Goal: Task Accomplishment & Management: Manage account settings

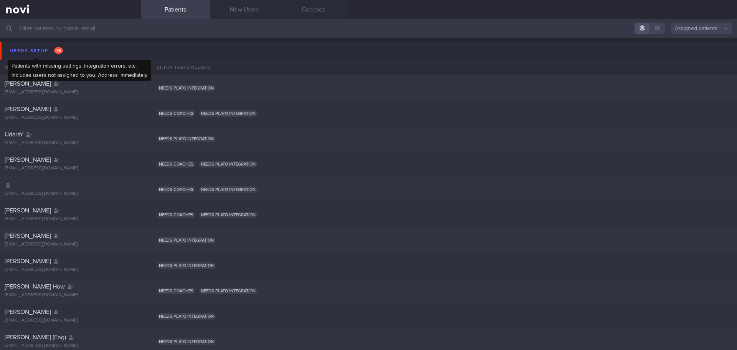
click at [24, 51] on div "Needs setup 76" at bounding box center [36, 51] width 57 height 10
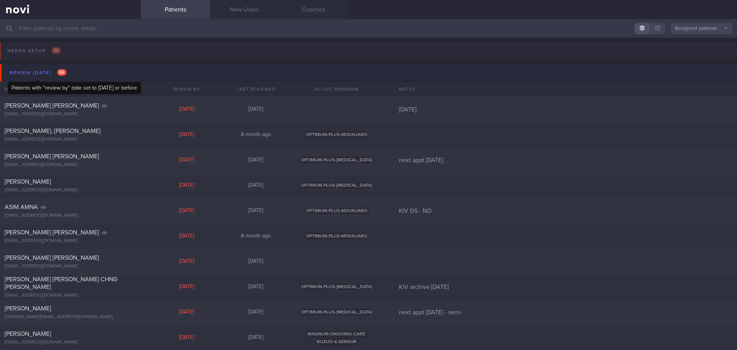
click at [41, 71] on div "Review [DATE] 56" at bounding box center [38, 73] width 61 height 10
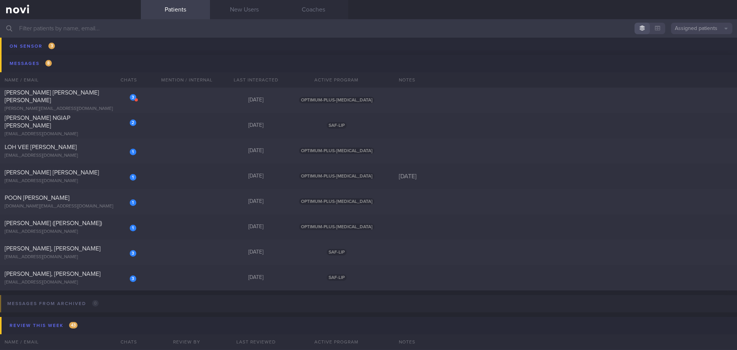
scroll to position [115, 0]
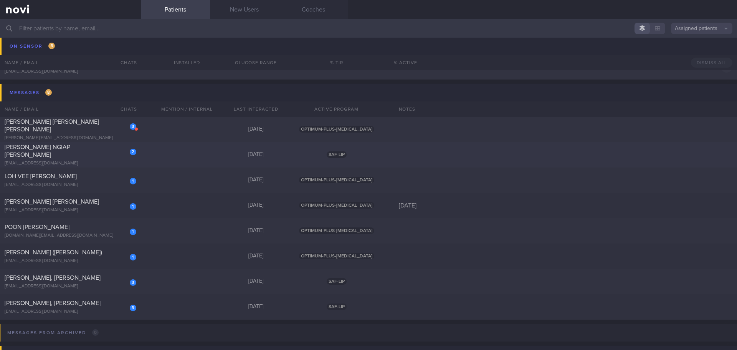
click at [69, 150] on span "[PERSON_NAME] NGIAP [PERSON_NAME]" at bounding box center [38, 151] width 66 height 14
select select "7"
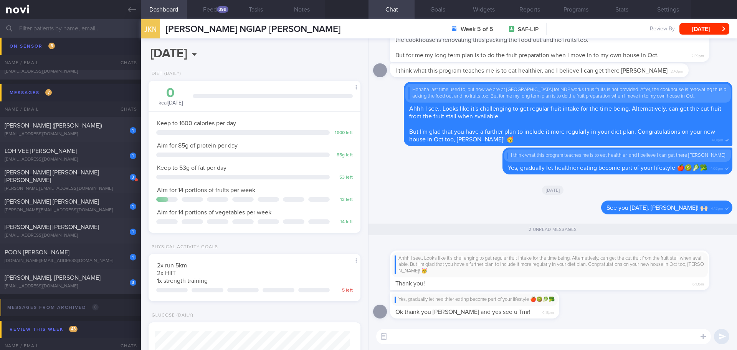
scroll to position [97, 196]
click at [527, 335] on textarea at bounding box center [543, 336] width 335 height 15
click at [67, 152] on div "LOH VEE [PERSON_NAME]" at bounding box center [70, 151] width 130 height 8
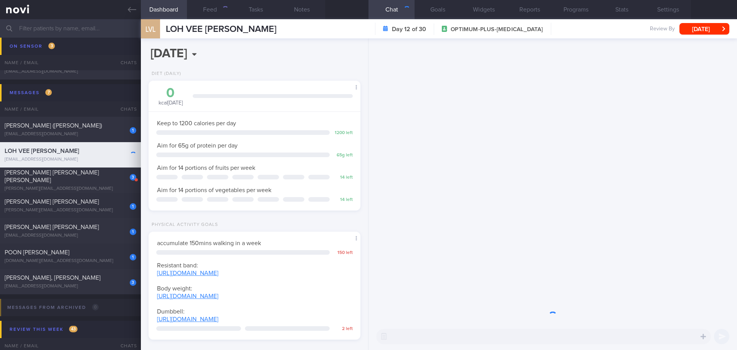
scroll to position [107, 193]
